Goal: Find specific page/section

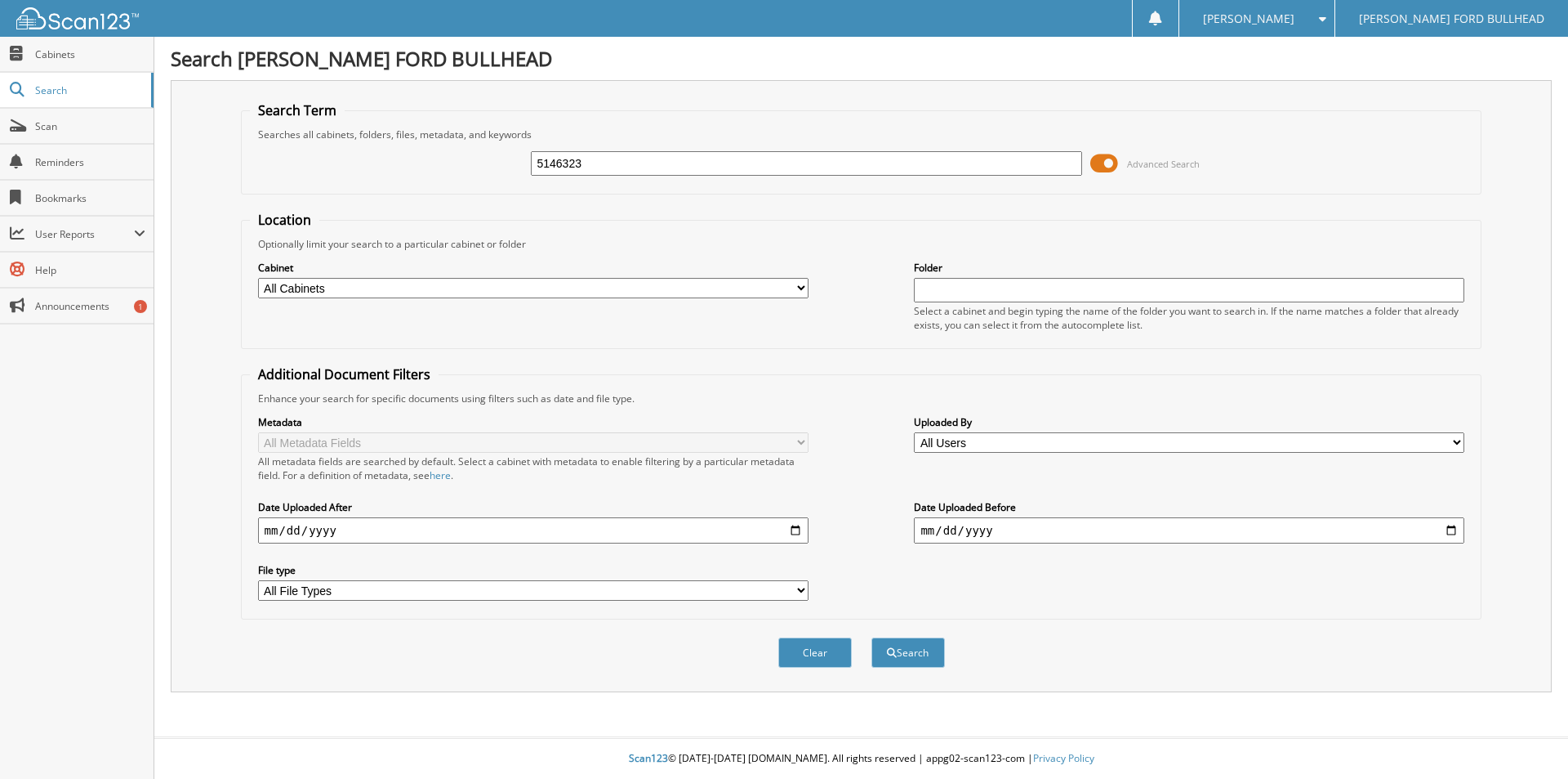
type input "5146323"
click at [872, 637] on button "Search" at bounding box center [909, 652] width 74 height 31
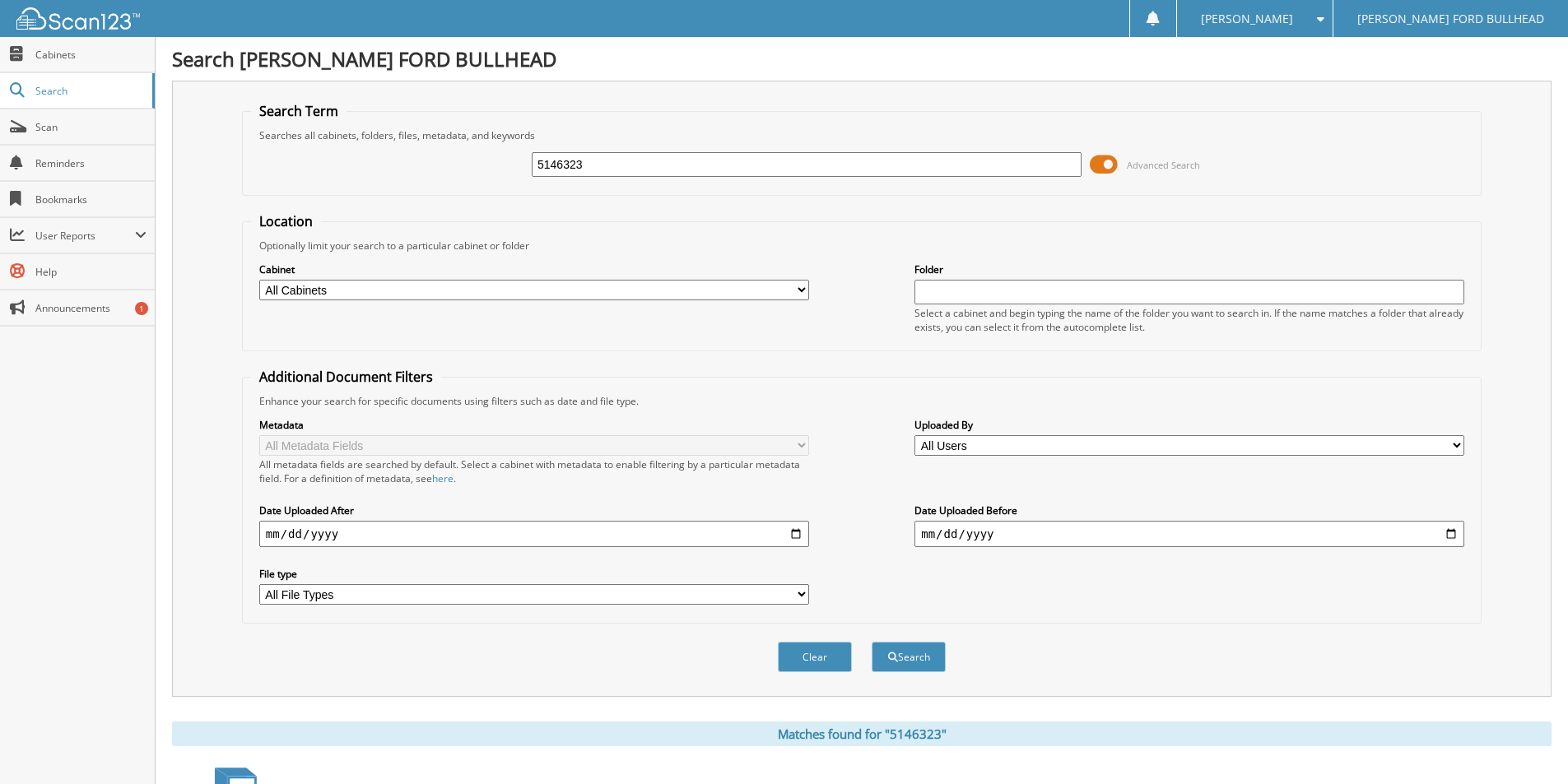
scroll to position [200, 0]
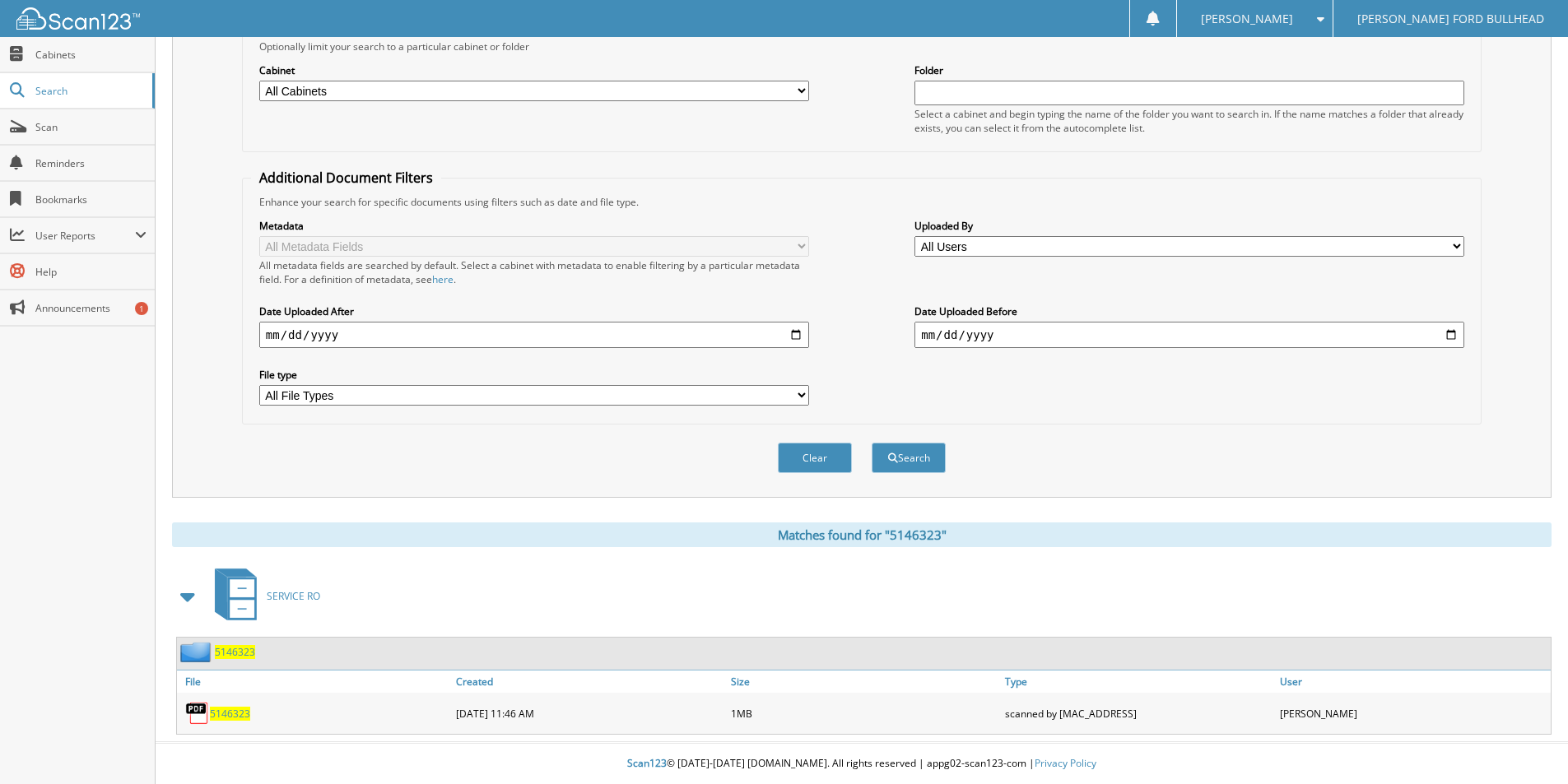
click at [246, 711] on span "5146323" at bounding box center [230, 713] width 41 height 14
